Goal: Use online tool/utility: Utilize a website feature to perform a specific function

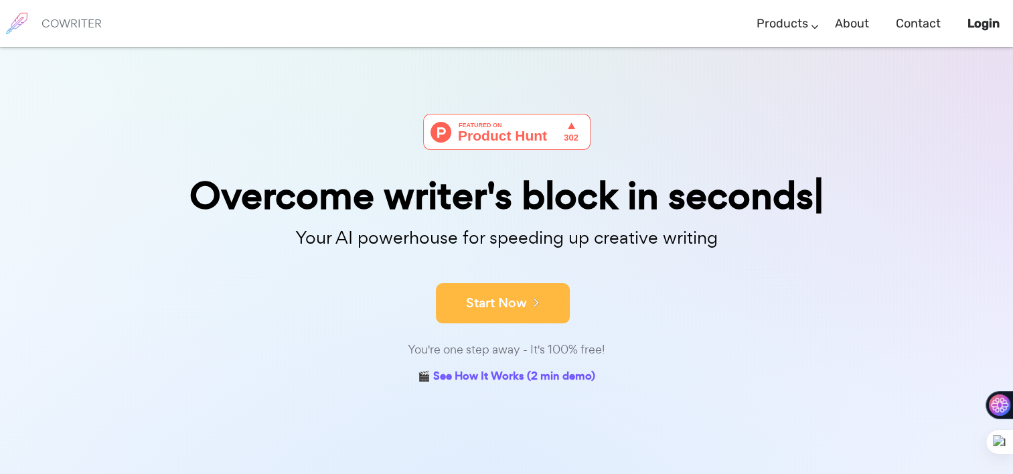
click at [487, 308] on button "Start Now" at bounding box center [503, 303] width 134 height 40
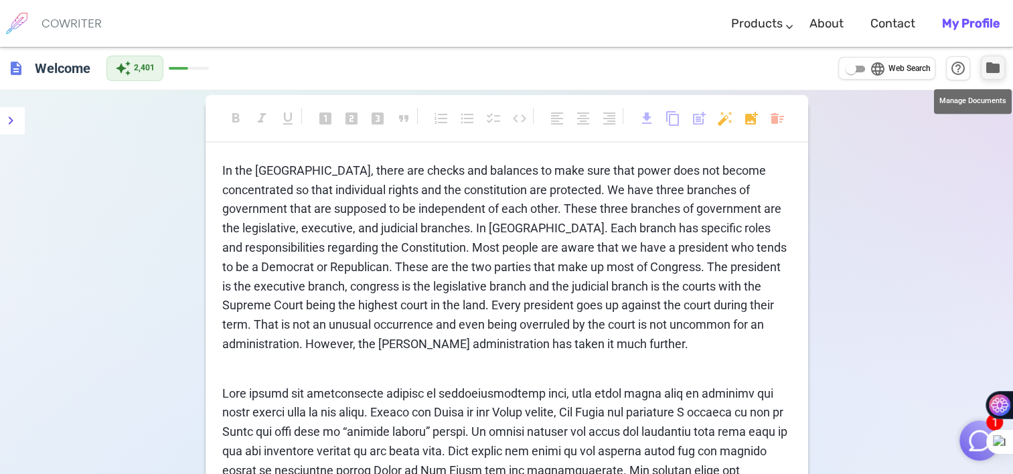
click at [991, 67] on span "folder" at bounding box center [993, 68] width 16 height 16
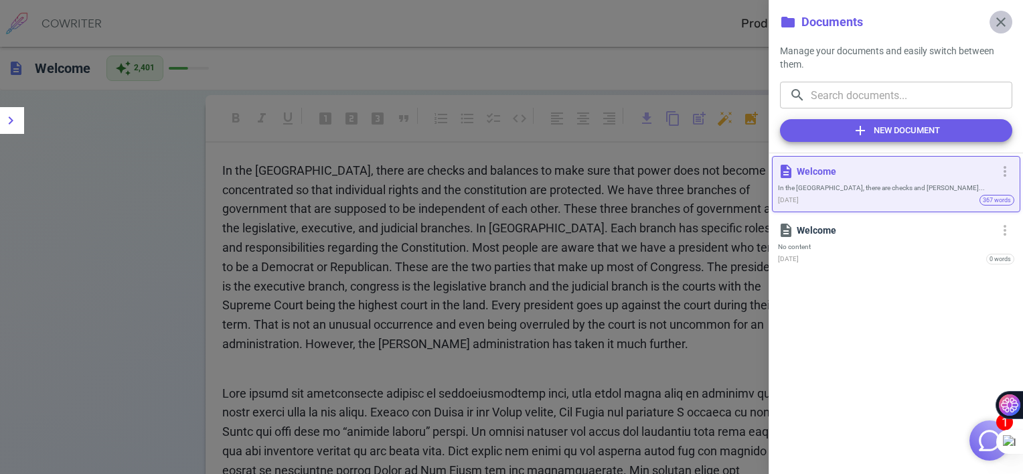
click at [1003, 21] on span "close" at bounding box center [1001, 22] width 16 height 16
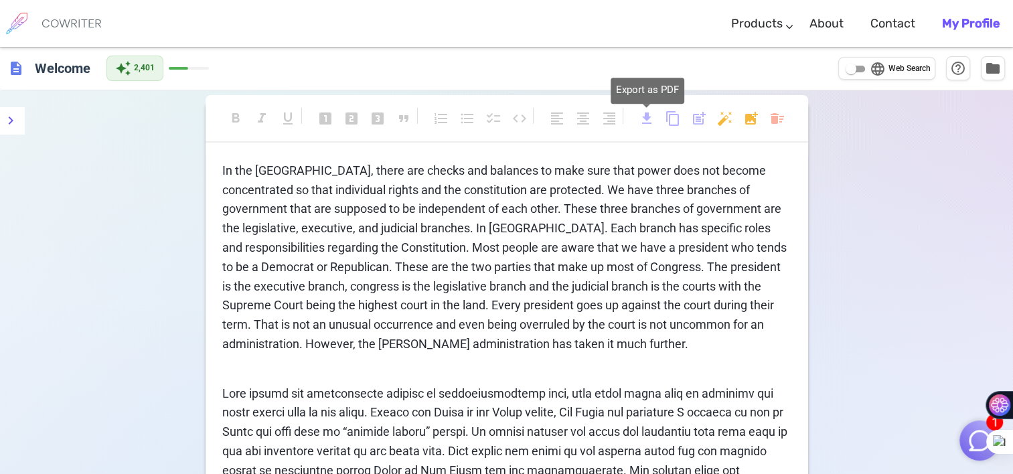
click at [646, 117] on span "download" at bounding box center [647, 119] width 16 height 16
click at [871, 152] on div "format_bold format_italic format_underlined looks_one looks_two looks_3 format_…" at bounding box center [506, 416] width 1013 height 653
click at [778, 121] on body "1 COWRITER Products Writing Marketing Emails Images (soon) About Contact My Pro…" at bounding box center [506, 371] width 1013 height 743
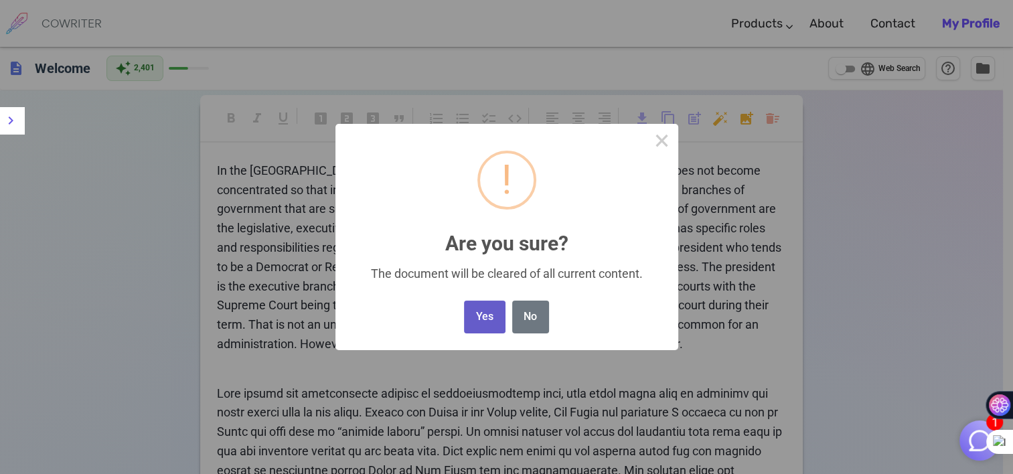
click at [482, 317] on button "Yes" at bounding box center [484, 317] width 41 height 33
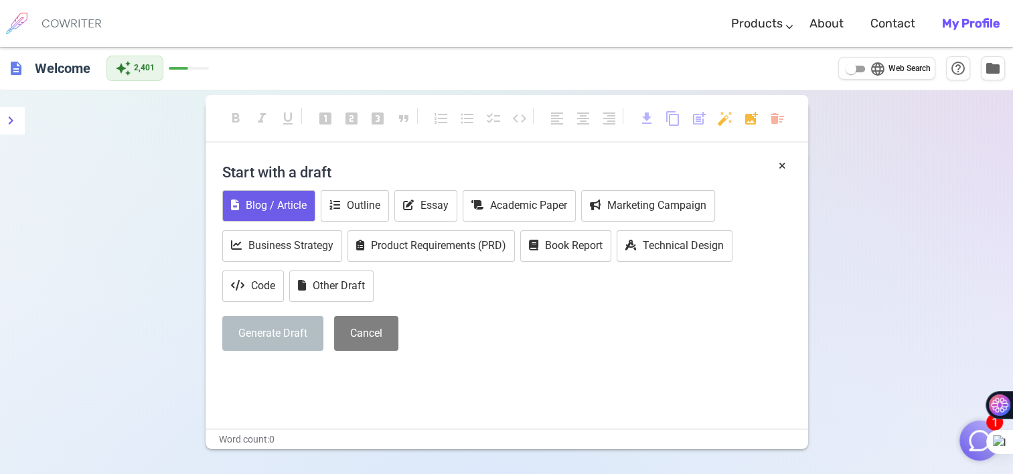
click at [297, 209] on button "Blog / Article" at bounding box center [268, 205] width 93 height 31
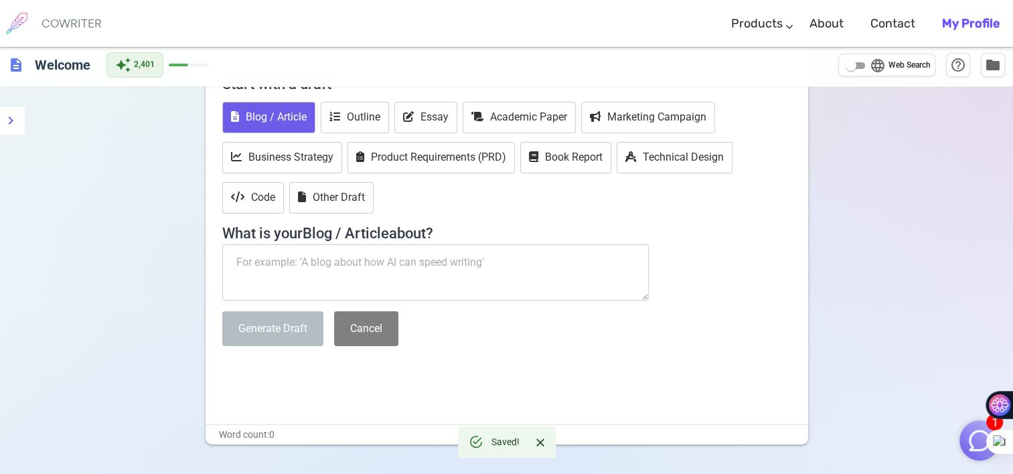
scroll to position [89, 0]
click at [444, 265] on textarea at bounding box center [435, 272] width 427 height 56
click at [978, 434] on img "button" at bounding box center [979, 440] width 25 height 25
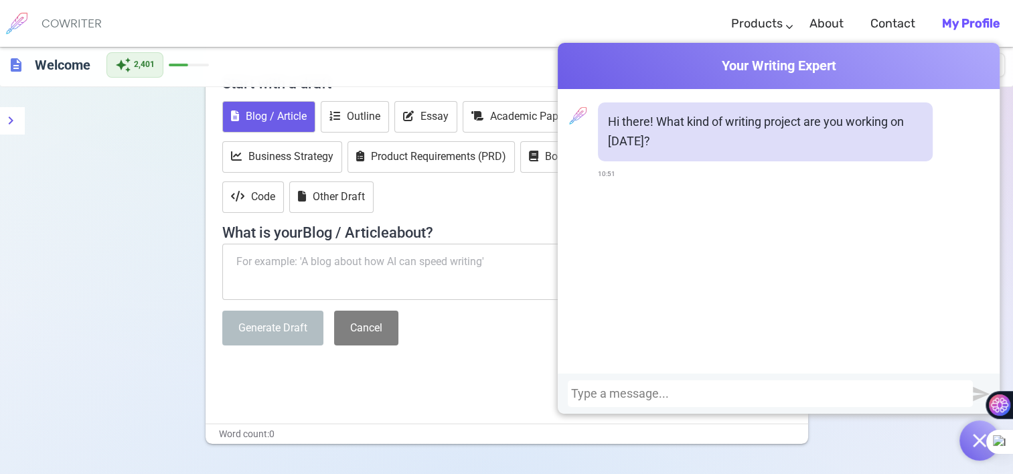
click at [974, 429] on button "button" at bounding box center [980, 441] width 40 height 40
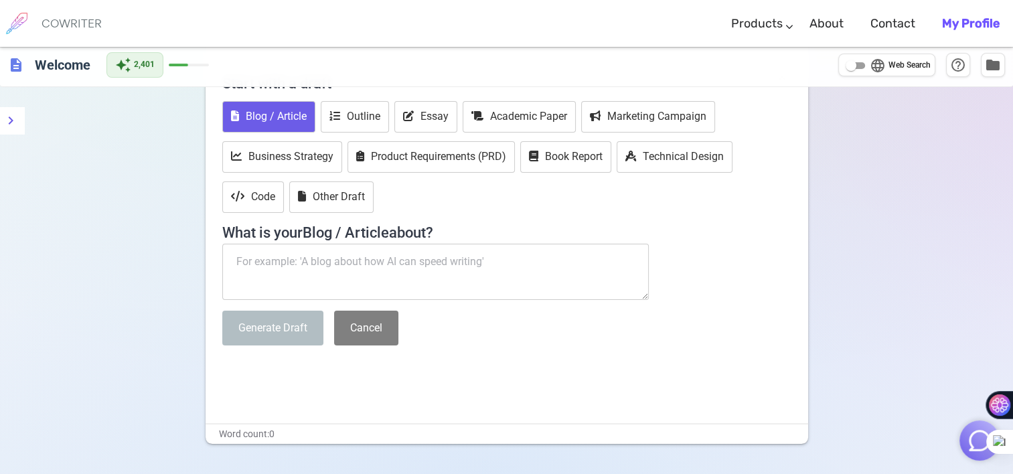
click at [415, 273] on textarea at bounding box center [435, 272] width 427 height 56
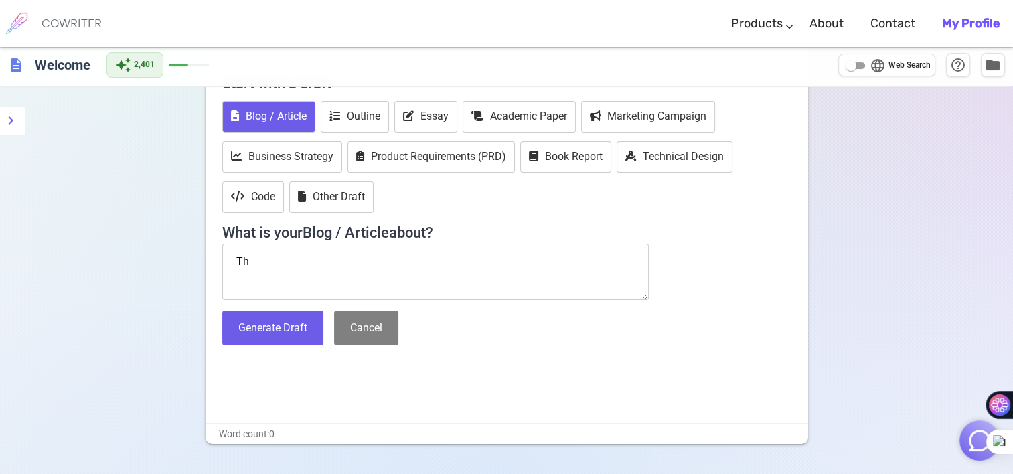
type textarea "T"
click at [343, 265] on textarea "Why the left is so obessed with hating donald Trump" at bounding box center [435, 272] width 427 height 56
click at [0, 0] on lt-span "ob s essed" at bounding box center [0, 0] width 0 height 0
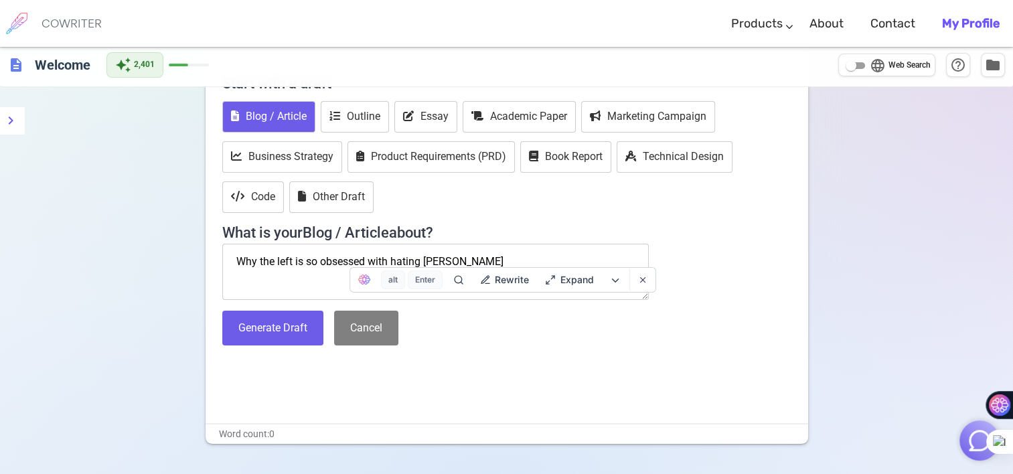
click at [447, 265] on textarea "Why the left is so obsessed with hating donald Trump" at bounding box center [435, 272] width 427 height 56
click at [0, 0] on lt-span "D onald Trump" at bounding box center [0, 0] width 0 height 0
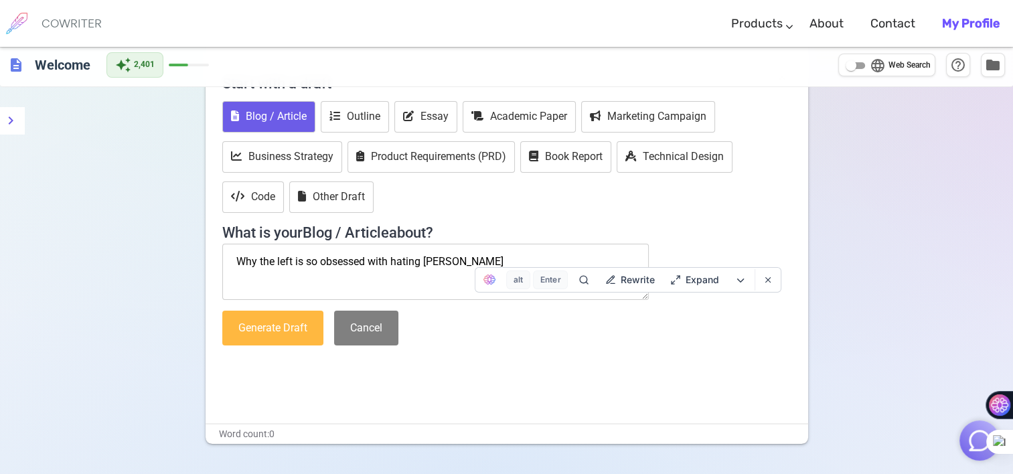
type textarea "Why the left is so obsessed with hating Donald Trump"
click at [264, 331] on button "Generate Draft" at bounding box center [272, 328] width 101 height 35
